Goal: Task Accomplishment & Management: Use online tool/utility

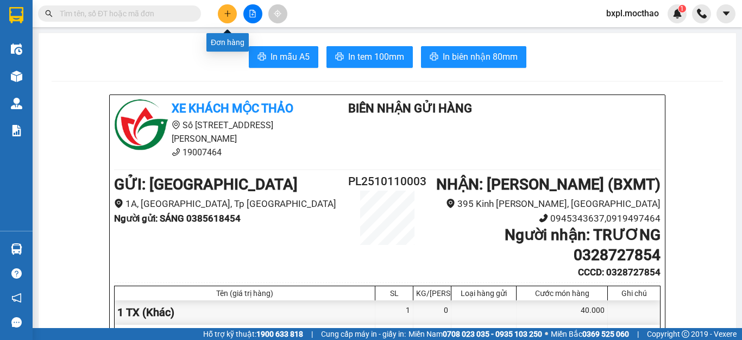
click at [228, 17] on button at bounding box center [227, 13] width 19 height 19
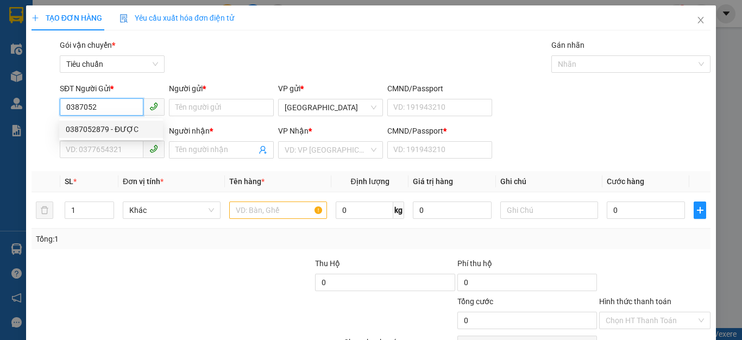
click at [95, 127] on div "0387052879 - ĐƯỢC" at bounding box center [111, 129] width 91 height 12
type input "0387052879"
type input "ĐƯỢC"
type input "0386865374"
type input "CHI"
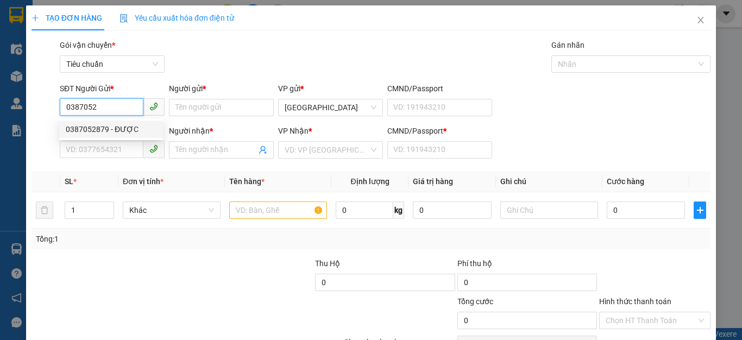
type input "0386865374"
type input "110.000"
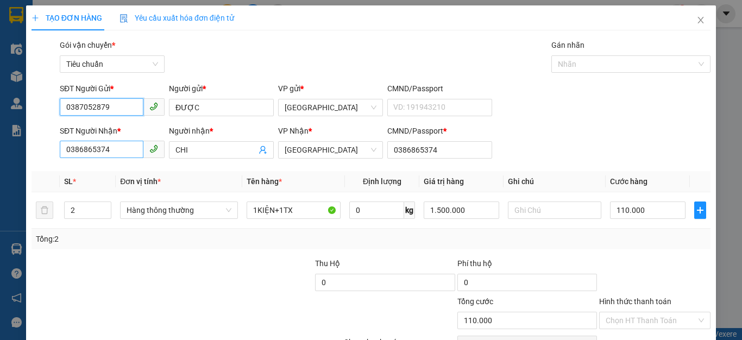
type input "0387052879"
click at [117, 151] on input "0386865374" at bounding box center [102, 149] width 84 height 17
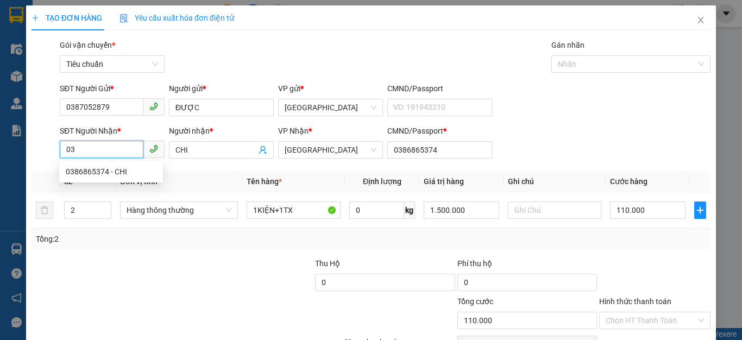
type input "0"
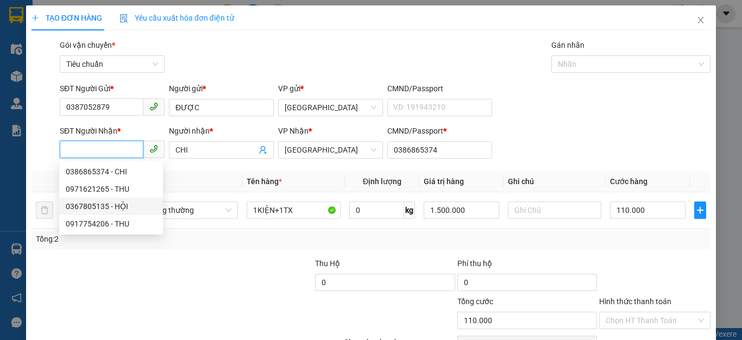
click at [80, 207] on div "0367805135 - HỘI" at bounding box center [111, 206] width 91 height 12
type input "0367805135"
type input "HỘI"
type input "0367805135"
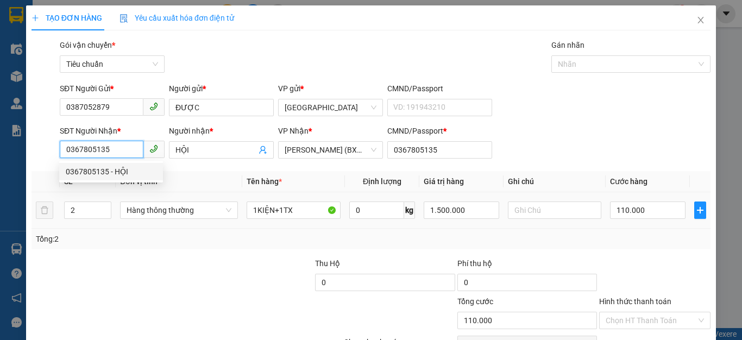
type input "40.000"
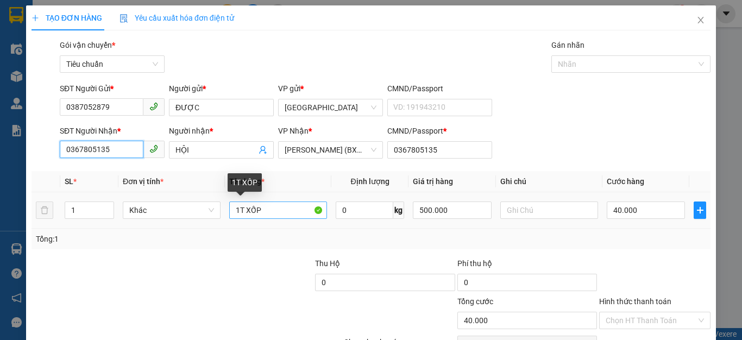
type input "0367805135"
drag, startPoint x: 269, startPoint y: 210, endPoint x: 427, endPoint y: 252, distance: 164.1
click at [269, 211] on input "1T XỐP" at bounding box center [278, 209] width 98 height 17
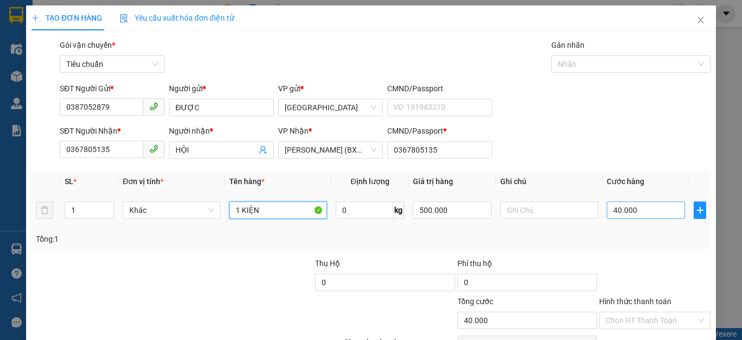
type input "1 KIỆN"
click at [656, 212] on input "40.000" at bounding box center [645, 209] width 78 height 17
type input "5"
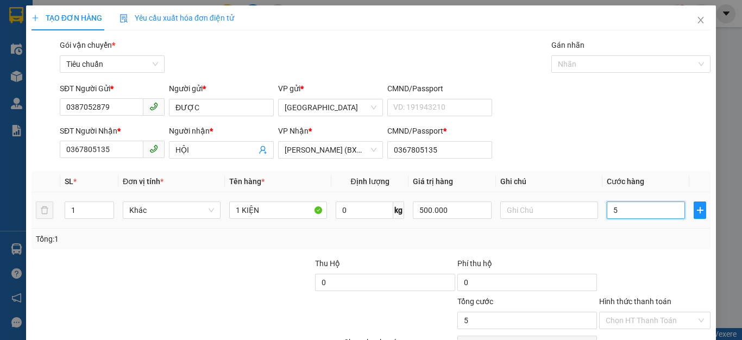
type input "50"
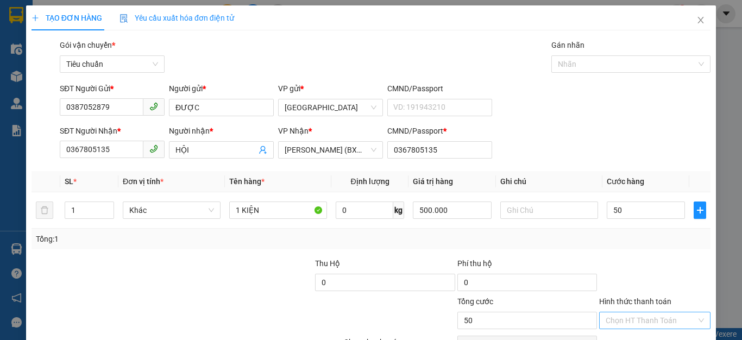
type input "50.000"
click at [646, 317] on input "Hình thức thanh toán" at bounding box center [650, 320] width 91 height 16
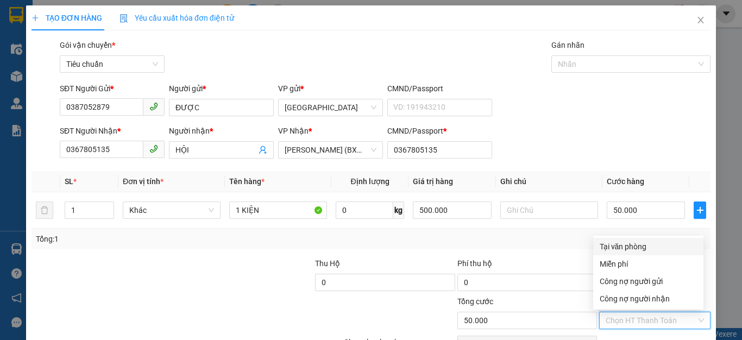
click at [637, 243] on div "Tại văn phòng" at bounding box center [647, 247] width 97 height 12
type input "0"
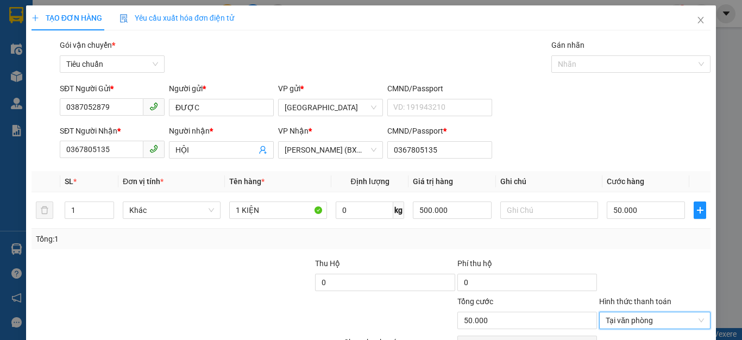
scroll to position [62, 0]
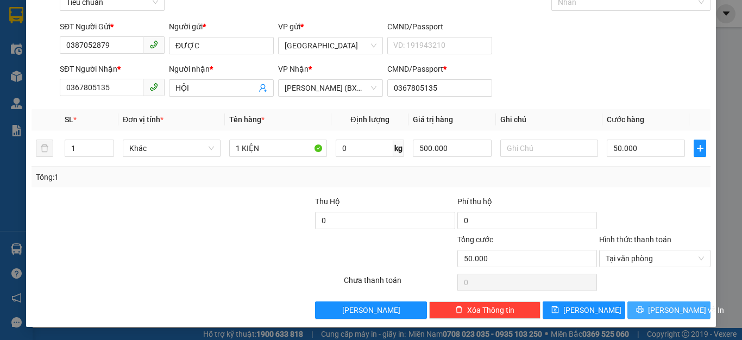
click at [654, 315] on span "[PERSON_NAME] và In" at bounding box center [686, 310] width 76 height 12
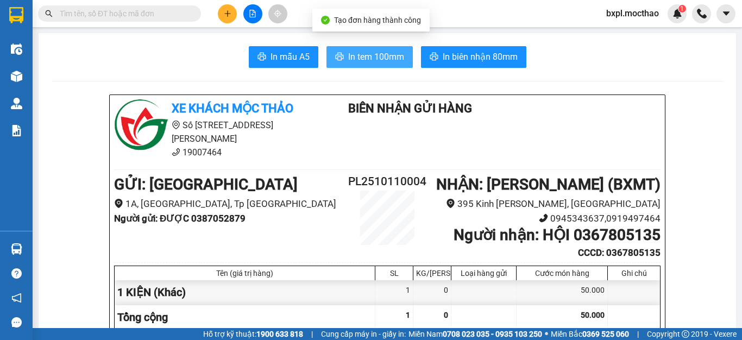
click at [380, 56] on span "In tem 100mm" at bounding box center [376, 57] width 56 height 14
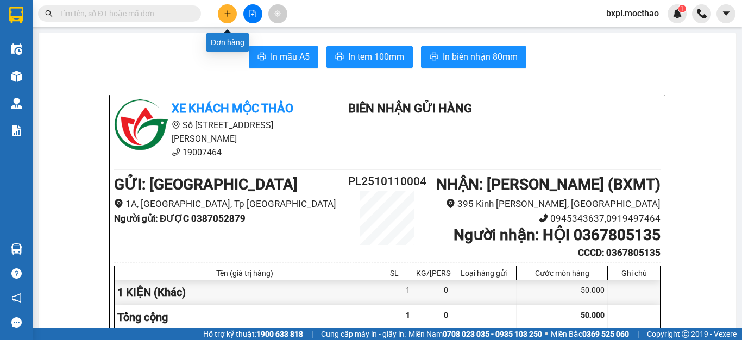
click at [230, 12] on icon "plus" at bounding box center [228, 14] width 8 height 8
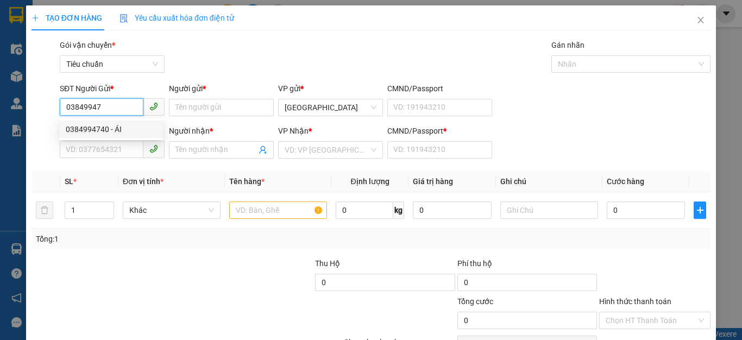
click at [87, 127] on div "0384994740 - ÁI" at bounding box center [111, 129] width 91 height 12
type input "0384994740"
type input "ÁI"
type input "0988993751"
type input "HÙNG"
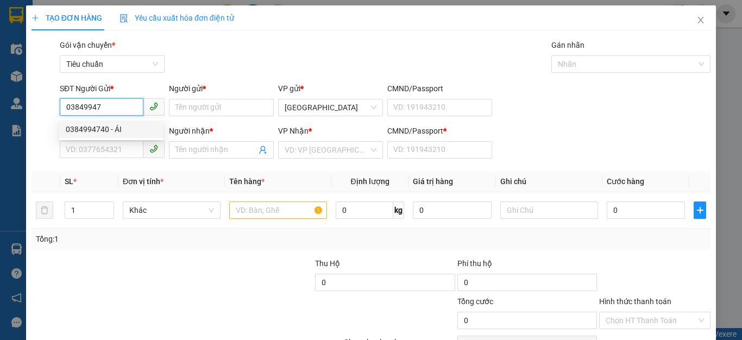
type input "0988993751"
type input "80.000"
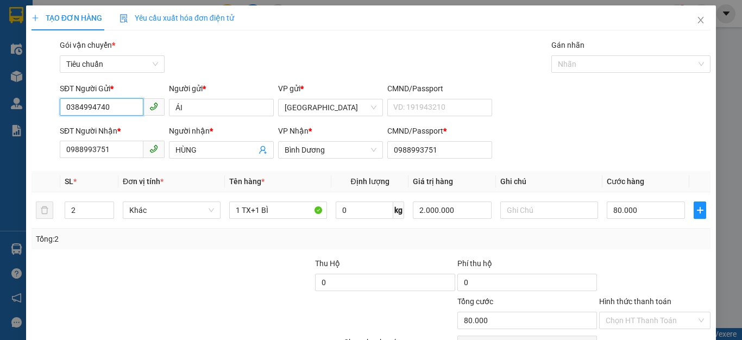
scroll to position [62, 0]
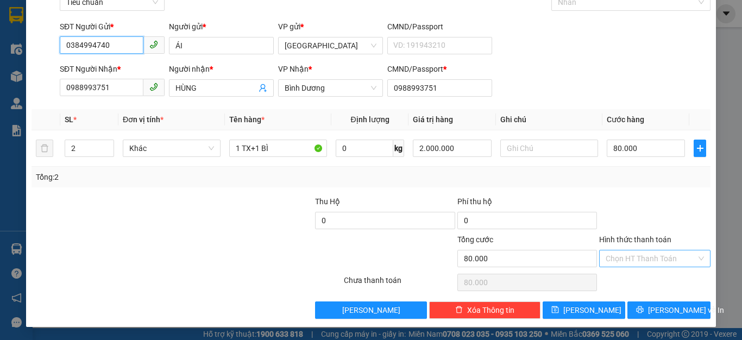
type input "0384994740"
click at [642, 260] on input "Hình thức thanh toán" at bounding box center [650, 258] width 91 height 16
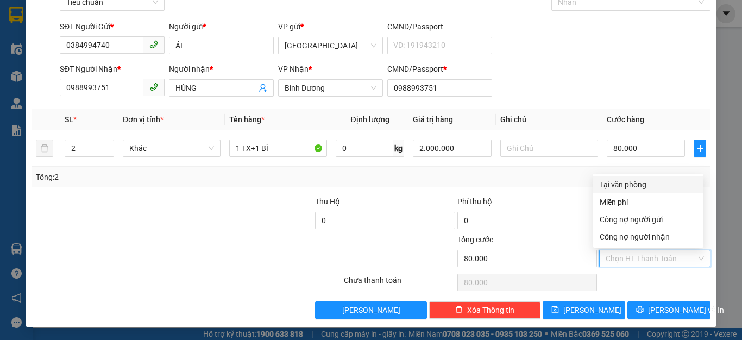
click at [622, 181] on div "Tại văn phòng" at bounding box center [647, 185] width 97 height 12
type input "0"
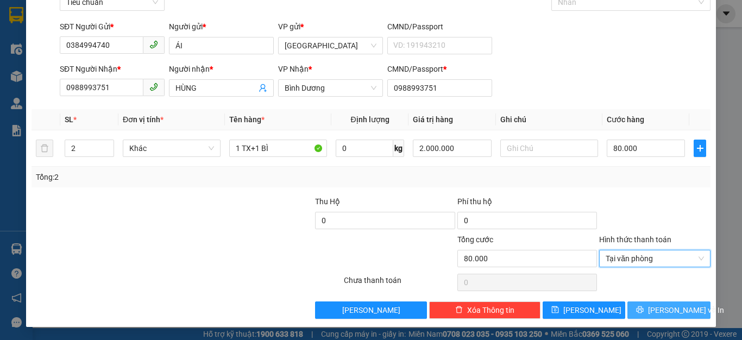
click at [656, 306] on span "[PERSON_NAME] và In" at bounding box center [686, 310] width 76 height 12
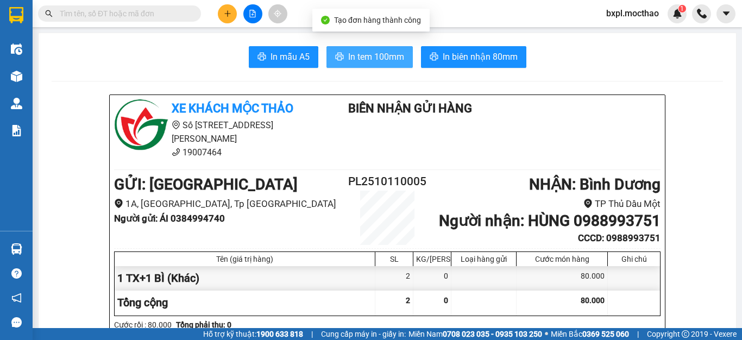
click at [369, 53] on span "In tem 100mm" at bounding box center [376, 57] width 56 height 14
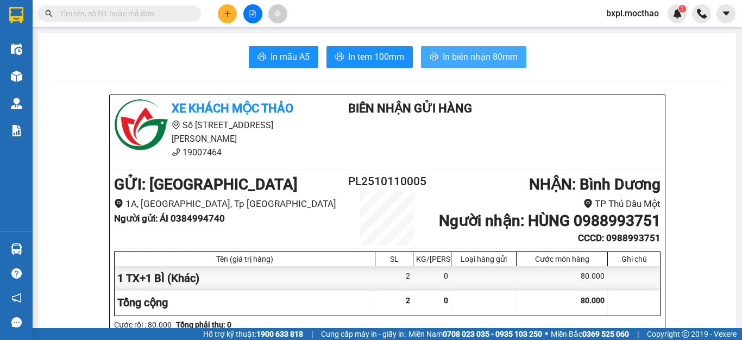
click at [459, 56] on span "In biên nhận 80mm" at bounding box center [479, 57] width 75 height 14
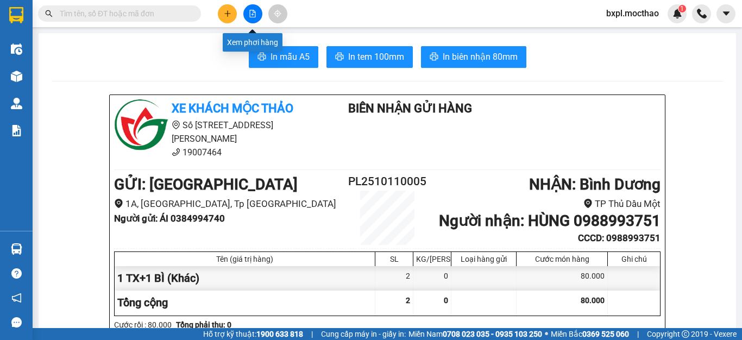
click at [254, 17] on icon "file-add" at bounding box center [253, 14] width 6 height 8
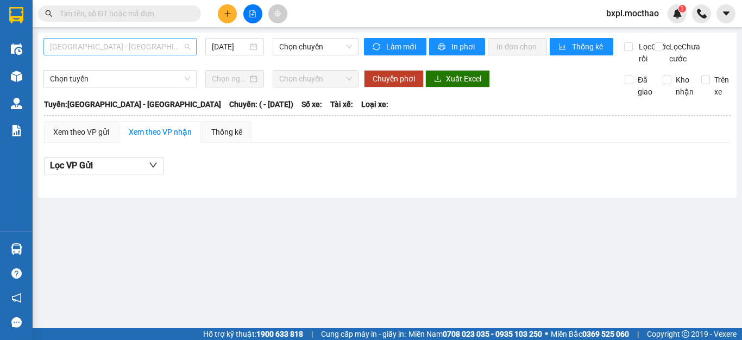
click at [141, 49] on span "[GEOGRAPHIC_DATA] - [GEOGRAPHIC_DATA]" at bounding box center [120, 47] width 140 height 16
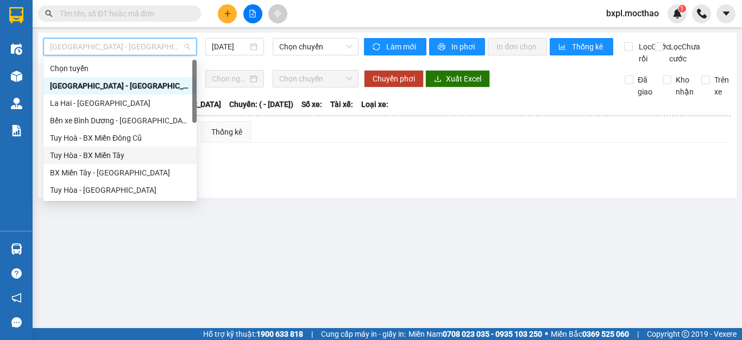
click at [110, 156] on div "Tuy Hòa - BX Miền Tây" at bounding box center [120, 155] width 140 height 12
type input "[DATE]"
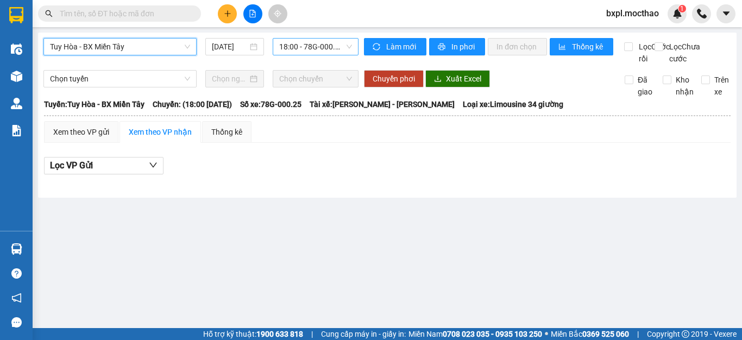
click at [297, 49] on span "18:00 - 78G-000.25" at bounding box center [315, 47] width 73 height 16
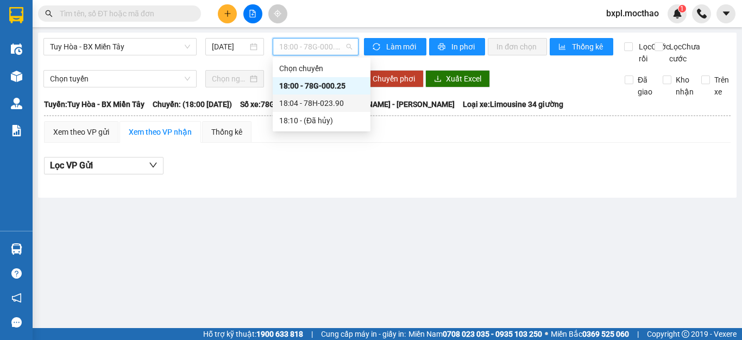
click at [306, 100] on div "18:04 - 78H-023.90" at bounding box center [321, 103] width 85 height 12
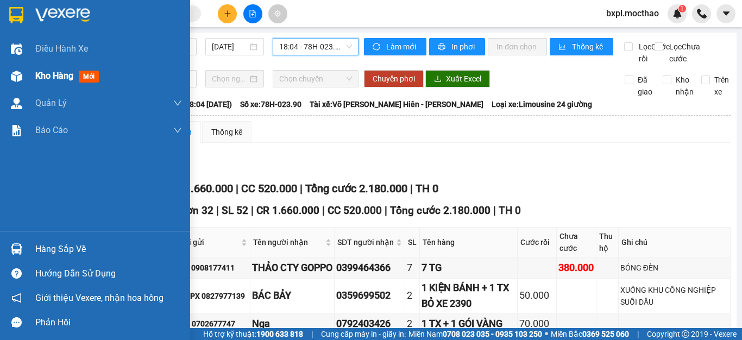
click at [18, 78] on img at bounding box center [16, 76] width 11 height 11
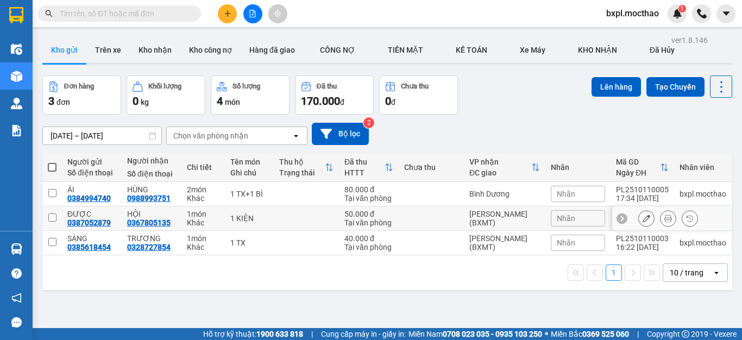
click at [52, 216] on input "checkbox" at bounding box center [52, 217] width 8 height 8
checkbox input "true"
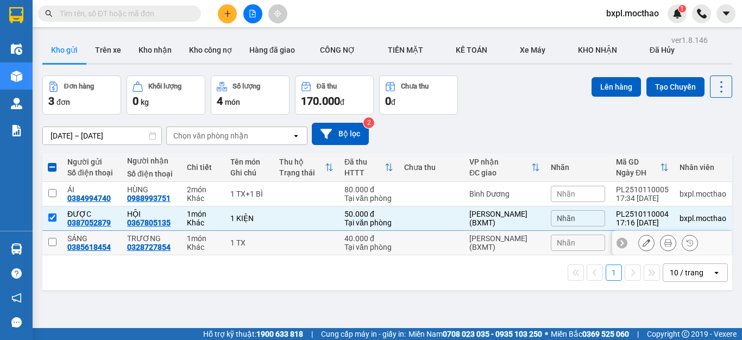
click at [50, 241] on input "checkbox" at bounding box center [52, 242] width 8 height 8
checkbox input "true"
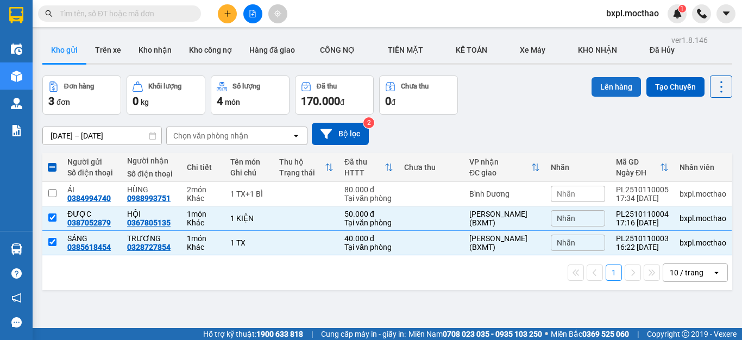
click at [603, 90] on button "Lên hàng" at bounding box center [615, 87] width 49 height 20
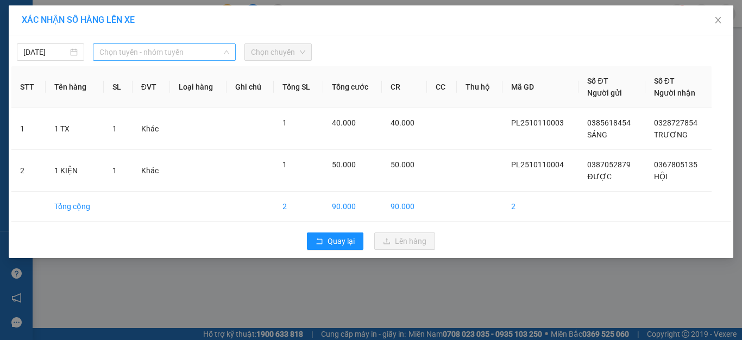
click at [170, 51] on span "Chọn tuyến - nhóm tuyến" at bounding box center [164, 52] width 130 height 16
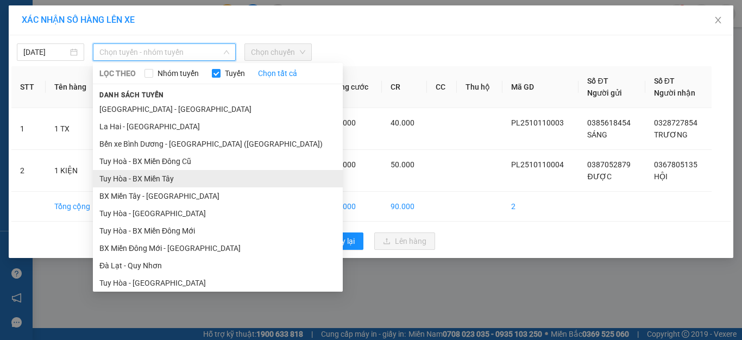
click at [176, 177] on li "Tuy Hòa - BX Miền Tây" at bounding box center [218, 178] width 250 height 17
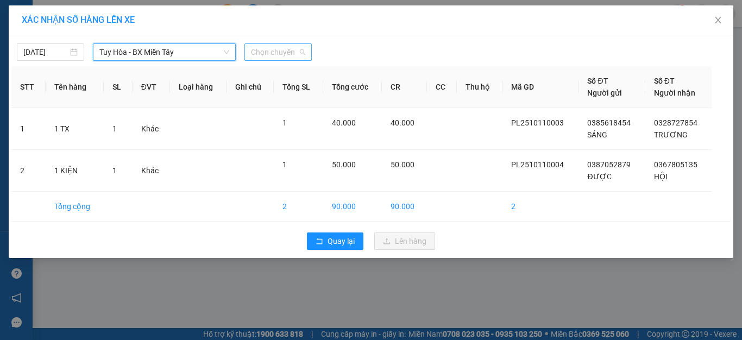
click at [283, 49] on span "Chọn chuyến" at bounding box center [278, 52] width 54 height 16
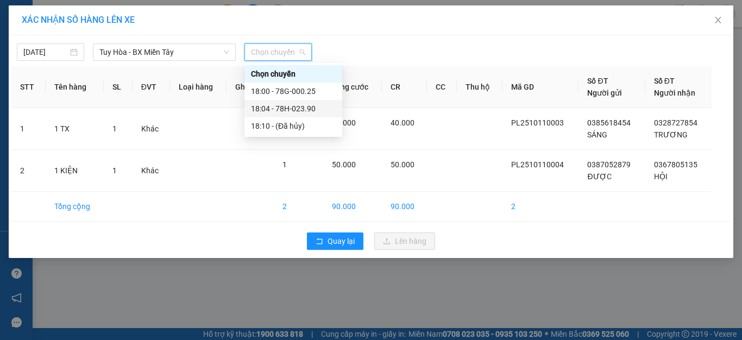
click at [292, 106] on div "18:04 - 78H-023.90" at bounding box center [293, 109] width 85 height 12
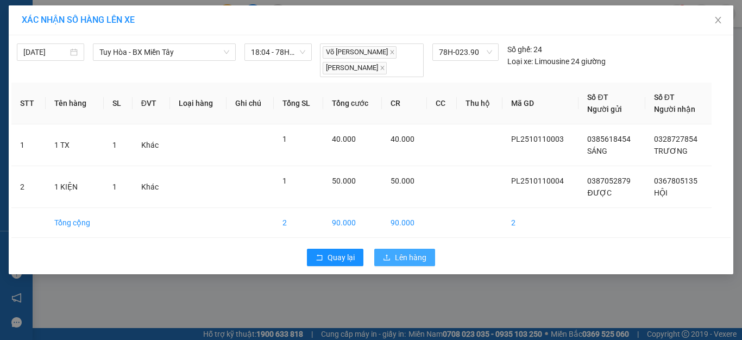
click at [406, 263] on span "Lên hàng" at bounding box center [410, 257] width 31 height 12
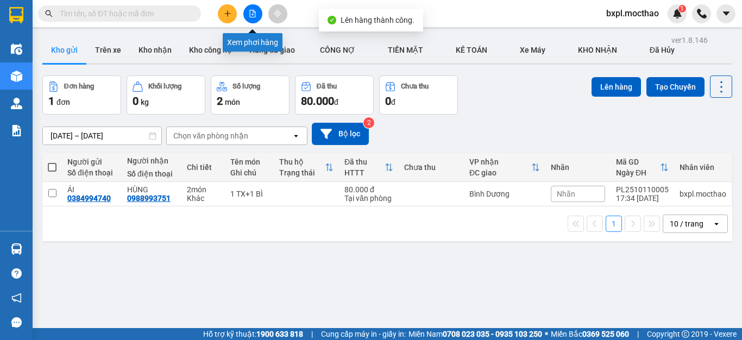
click at [249, 15] on icon "file-add" at bounding box center [253, 14] width 8 height 8
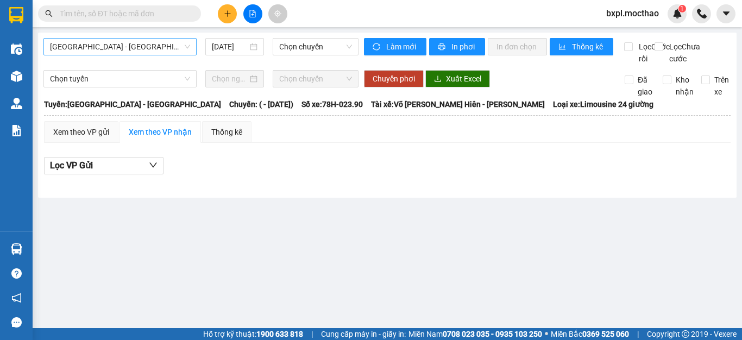
click at [125, 47] on span "[GEOGRAPHIC_DATA] - [GEOGRAPHIC_DATA]" at bounding box center [120, 47] width 140 height 16
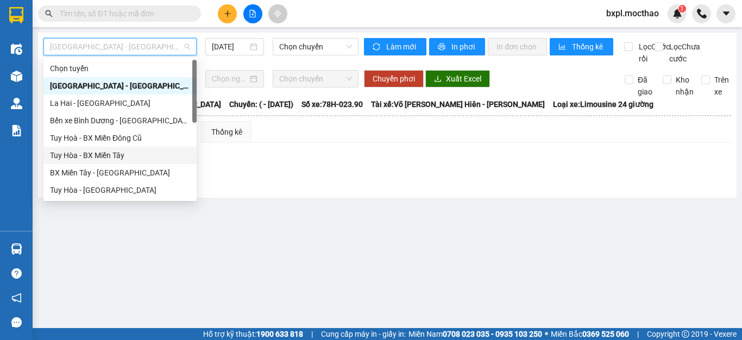
click at [109, 153] on div "Tuy Hòa - BX Miền Tây" at bounding box center [120, 155] width 140 height 12
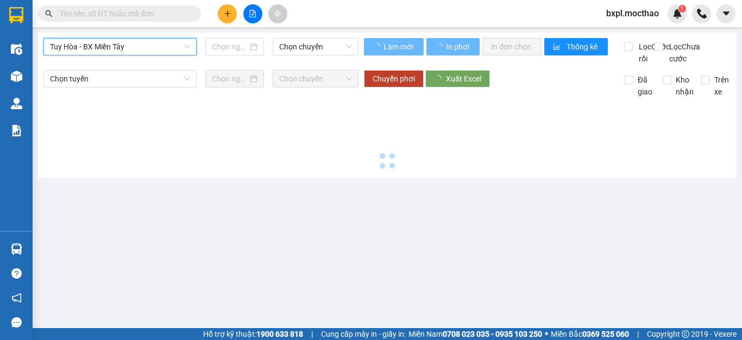
type input "[DATE]"
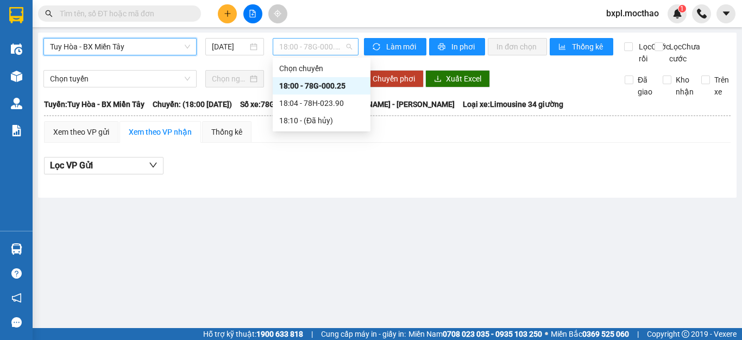
click at [307, 48] on span "18:00 - 78G-000.25" at bounding box center [315, 47] width 73 height 16
click at [324, 103] on div "18:04 - 78H-023.90" at bounding box center [321, 103] width 85 height 12
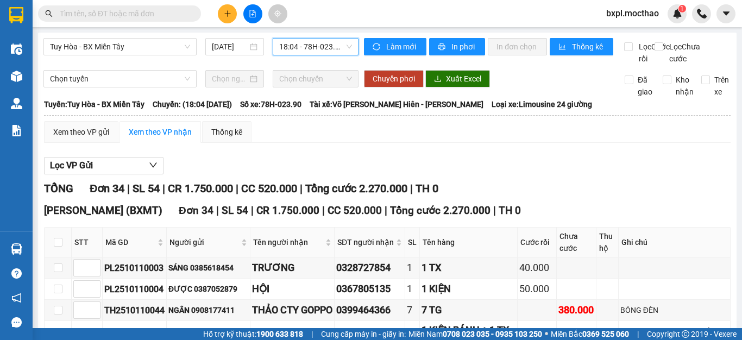
scroll to position [163, 0]
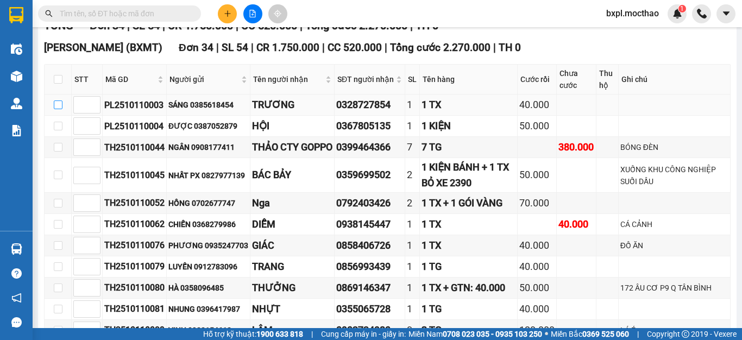
click at [58, 109] on input "checkbox" at bounding box center [58, 104] width 9 height 9
checkbox input "true"
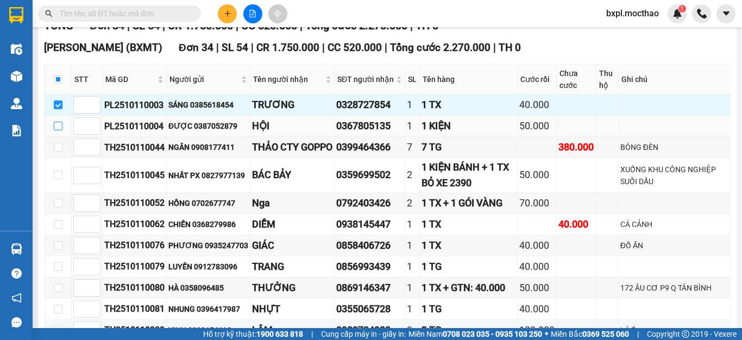
click at [60, 130] on input "checkbox" at bounding box center [58, 126] width 9 height 9
checkbox input "true"
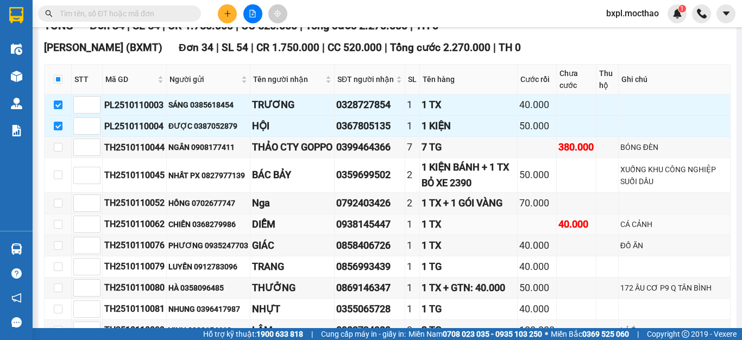
scroll to position [0, 0]
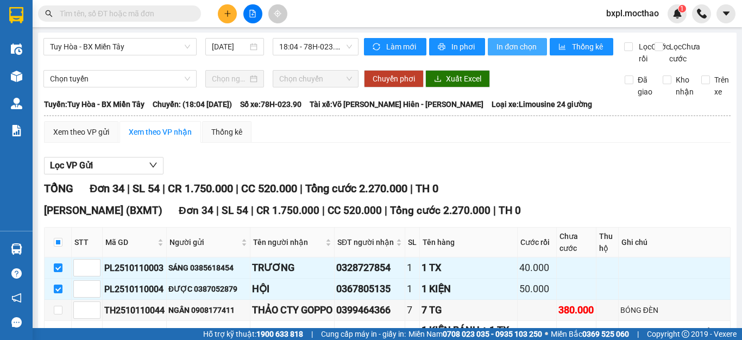
click at [509, 42] on span "In đơn chọn" at bounding box center [517, 47] width 42 height 12
click at [517, 40] on button "In đơn chọn" at bounding box center [517, 46] width 59 height 17
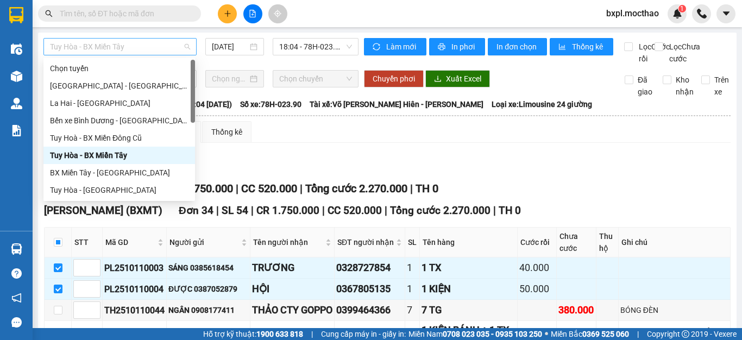
click at [132, 49] on span "Tuy Hòa - BX Miền Tây" at bounding box center [120, 47] width 140 height 16
click at [93, 137] on div "Tuy Hoà - BX Miền Đông Cũ" at bounding box center [119, 138] width 138 height 12
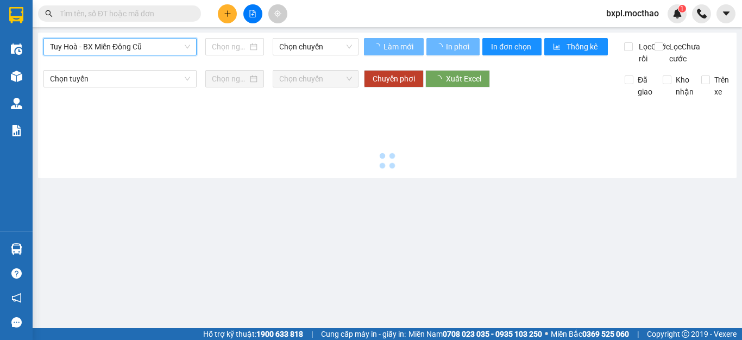
type input "[DATE]"
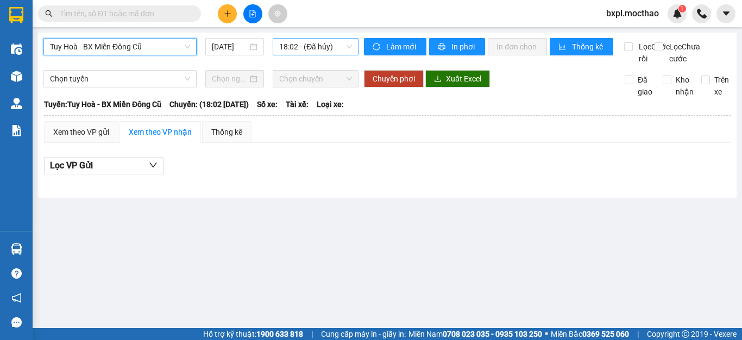
click at [315, 44] on span "18:02 - (Đã hủy)" at bounding box center [315, 47] width 73 height 16
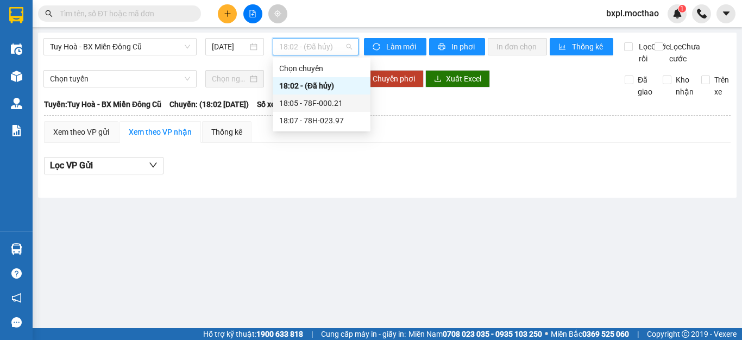
click at [310, 102] on div "18:05 - 78F-000.21" at bounding box center [321, 103] width 85 height 12
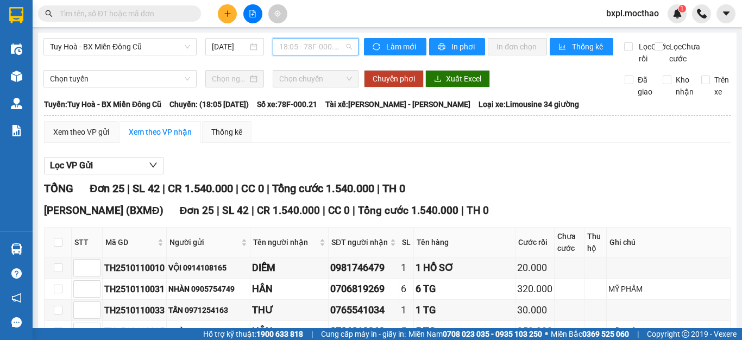
click at [292, 47] on span "18:05 - 78F-000.21" at bounding box center [315, 47] width 73 height 16
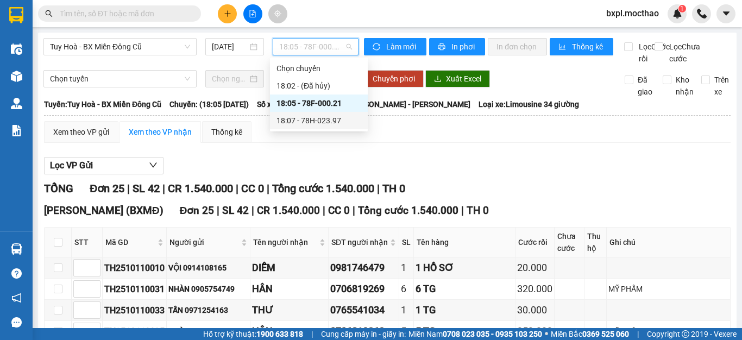
click at [317, 119] on div "18:07 - 78H-023.97" at bounding box center [318, 121] width 85 height 12
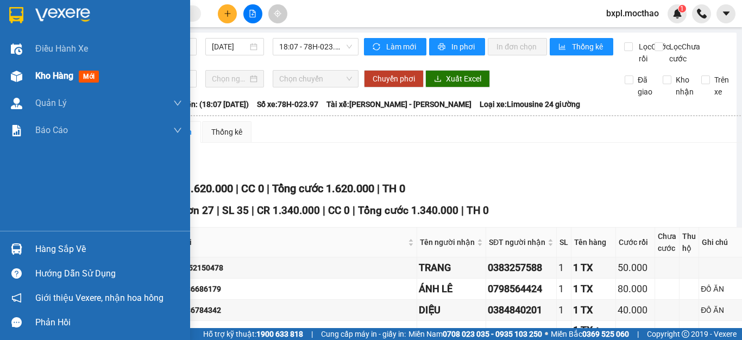
click at [18, 74] on img at bounding box center [16, 76] width 11 height 11
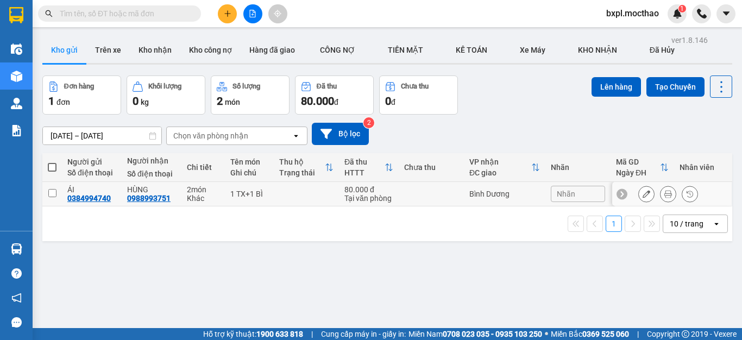
click at [49, 195] on input "checkbox" at bounding box center [52, 193] width 8 height 8
checkbox input "true"
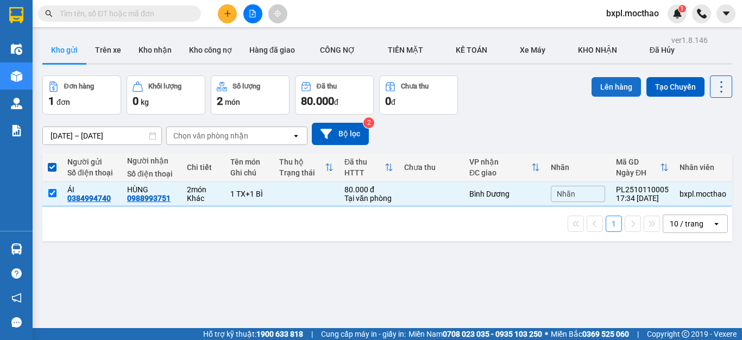
click at [605, 85] on button "Lên hàng" at bounding box center [615, 87] width 49 height 20
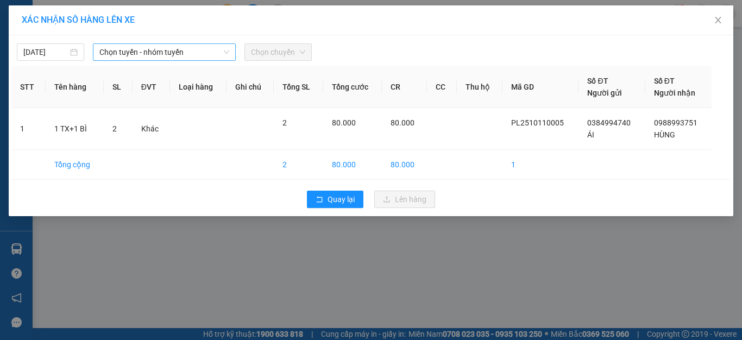
click at [179, 53] on span "Chọn tuyến - nhóm tuyến" at bounding box center [164, 52] width 130 height 16
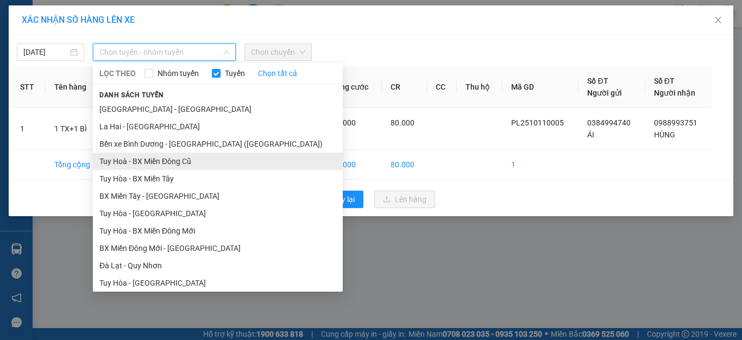
click at [162, 159] on li "Tuy Hoà - BX Miền Đông Cũ" at bounding box center [218, 161] width 250 height 17
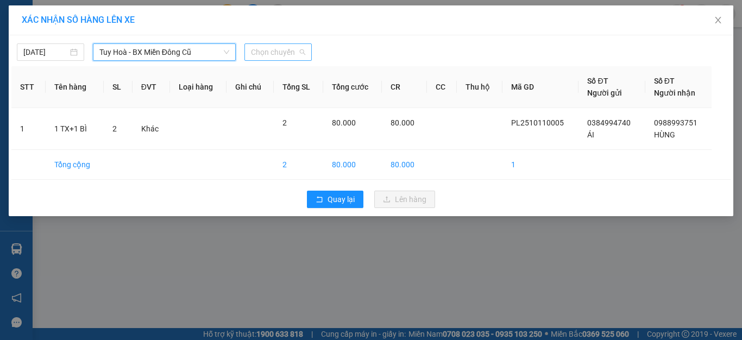
click at [274, 53] on span "Chọn chuyến" at bounding box center [278, 52] width 54 height 16
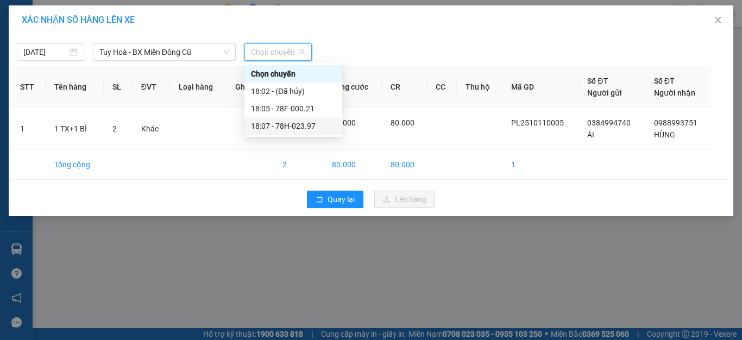
click at [294, 128] on div "18:07 - 78H-023.97" at bounding box center [293, 126] width 85 height 12
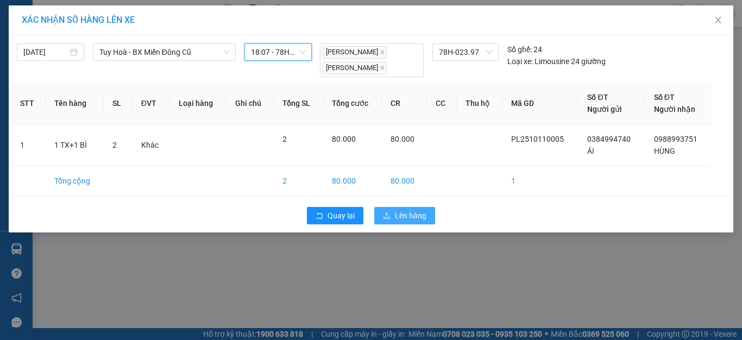
click at [400, 214] on span "Lên hàng" at bounding box center [410, 216] width 31 height 12
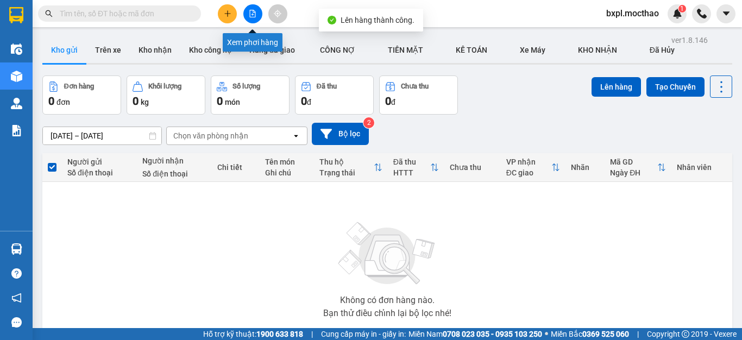
click at [249, 16] on icon "file-add" at bounding box center [253, 14] width 8 height 8
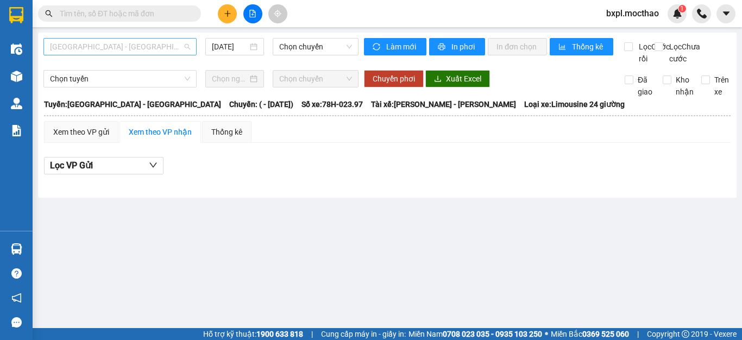
click at [136, 49] on span "[GEOGRAPHIC_DATA] - [GEOGRAPHIC_DATA]" at bounding box center [120, 47] width 140 height 16
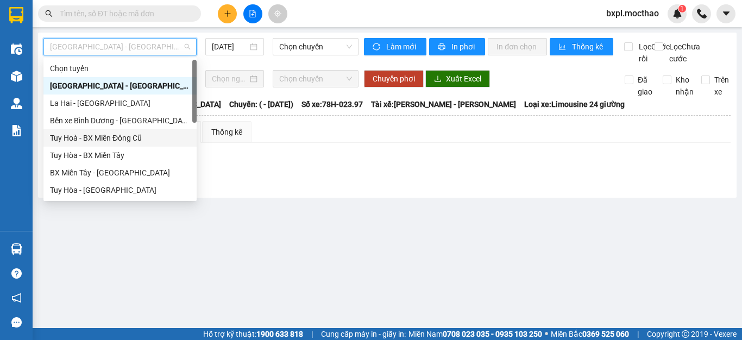
click at [121, 136] on div "Tuy Hoà - BX Miền Đông Cũ" at bounding box center [120, 138] width 140 height 12
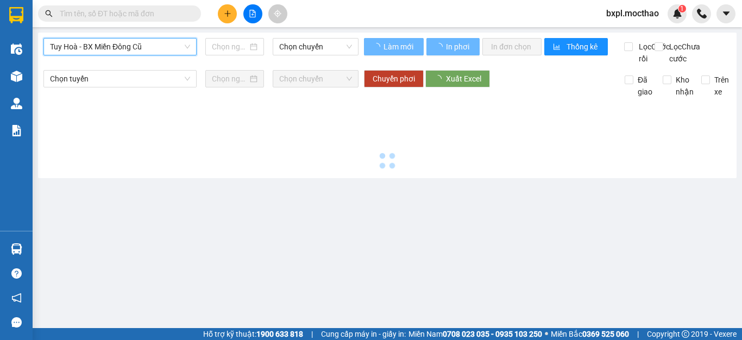
type input "[DATE]"
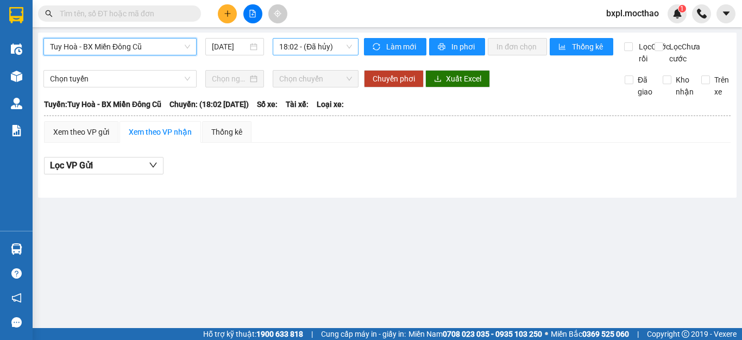
click at [304, 47] on span "18:02 - (Đã hủy)" at bounding box center [315, 47] width 73 height 16
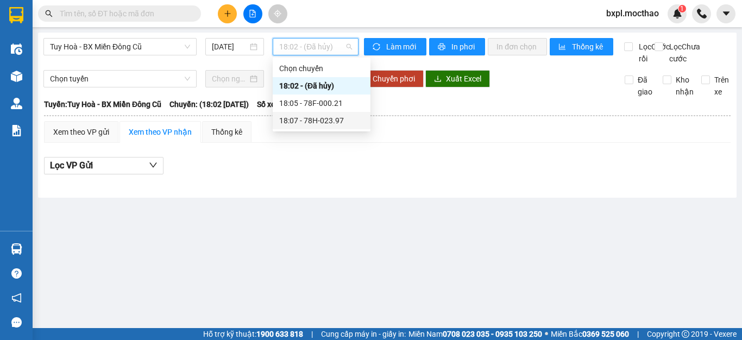
click at [317, 119] on div "18:07 - 78H-023.97" at bounding box center [321, 121] width 85 height 12
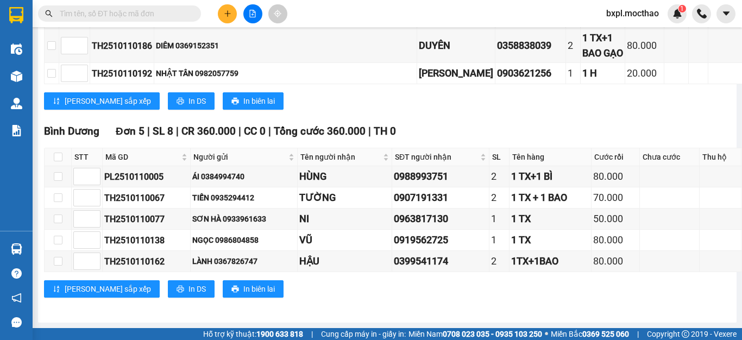
scroll to position [1251, 0]
click at [58, 179] on input "checkbox" at bounding box center [58, 176] width 9 height 9
checkbox input "true"
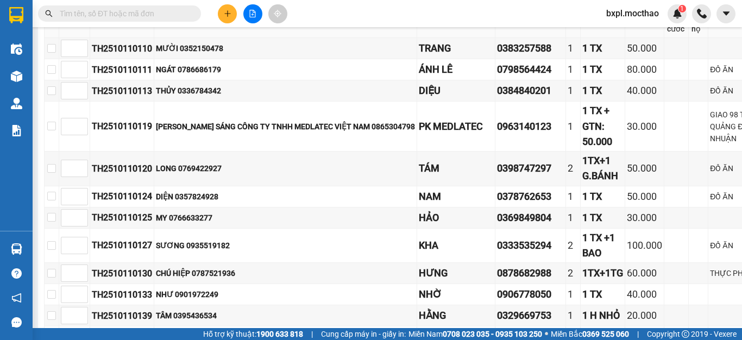
scroll to position [0, 0]
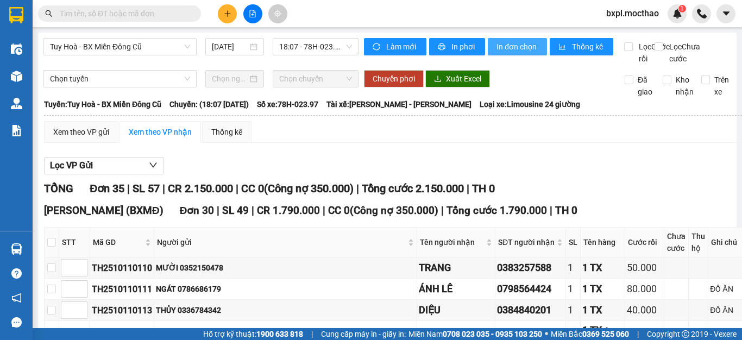
click at [507, 50] on span "In đơn chọn" at bounding box center [517, 47] width 42 height 12
click at [509, 42] on span "In đơn chọn" at bounding box center [517, 47] width 42 height 12
